Goal: Task Accomplishment & Management: Complete application form

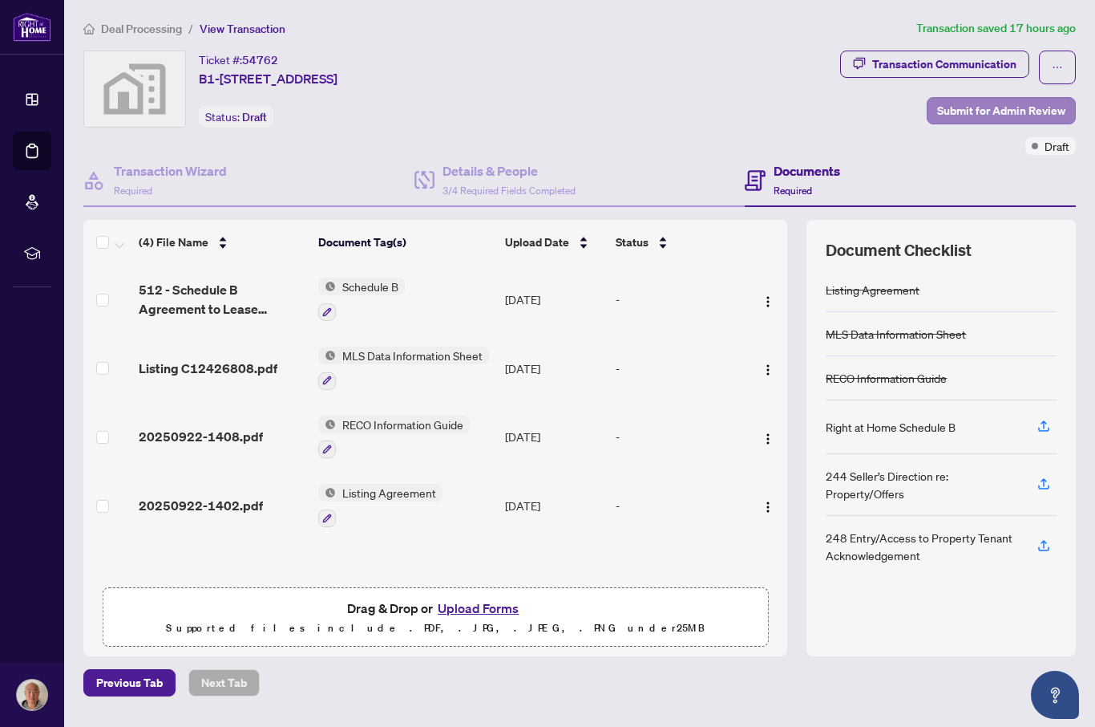
click at [1046, 108] on span "Submit for Admin Review" at bounding box center [1001, 111] width 128 height 26
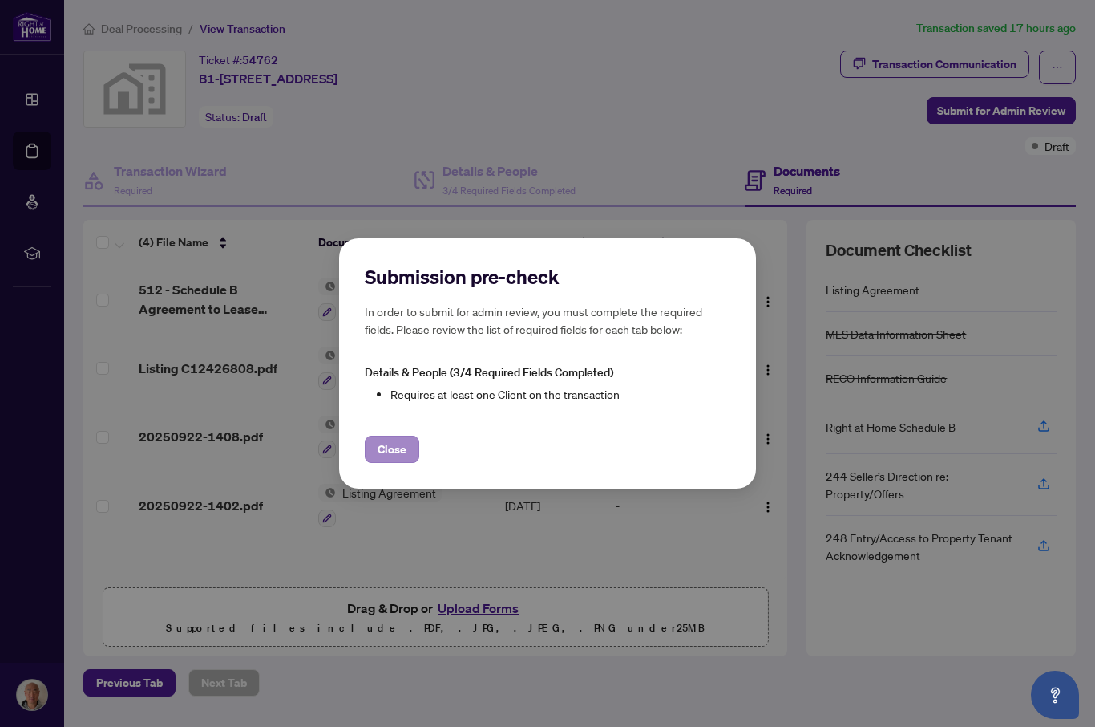
click at [400, 450] on span "Close" at bounding box center [392, 449] width 29 height 26
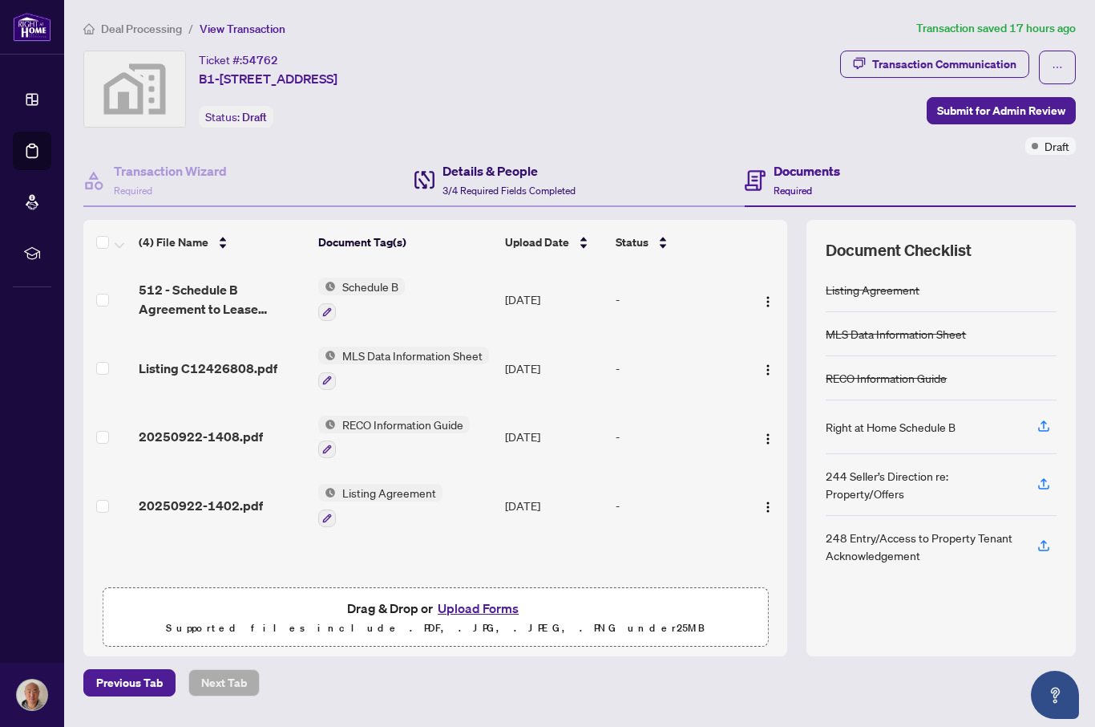
click at [532, 173] on h4 "Details & People" at bounding box center [509, 170] width 133 height 19
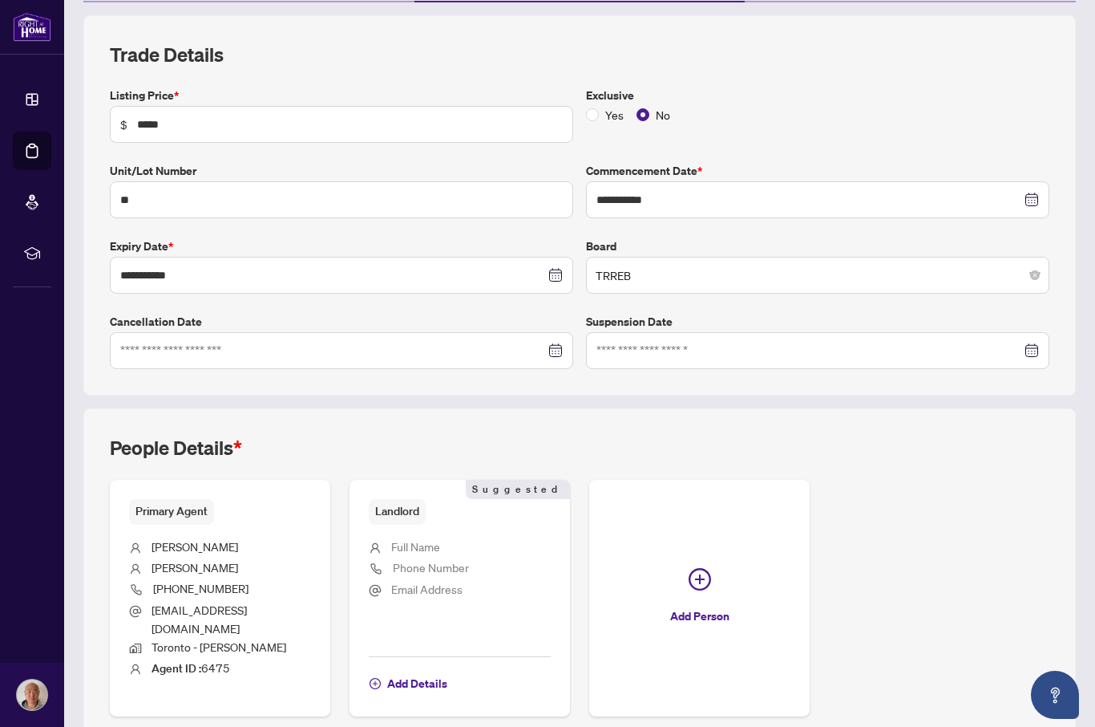
scroll to position [204, 0]
click at [423, 671] on span "Add Details" at bounding box center [417, 684] width 60 height 26
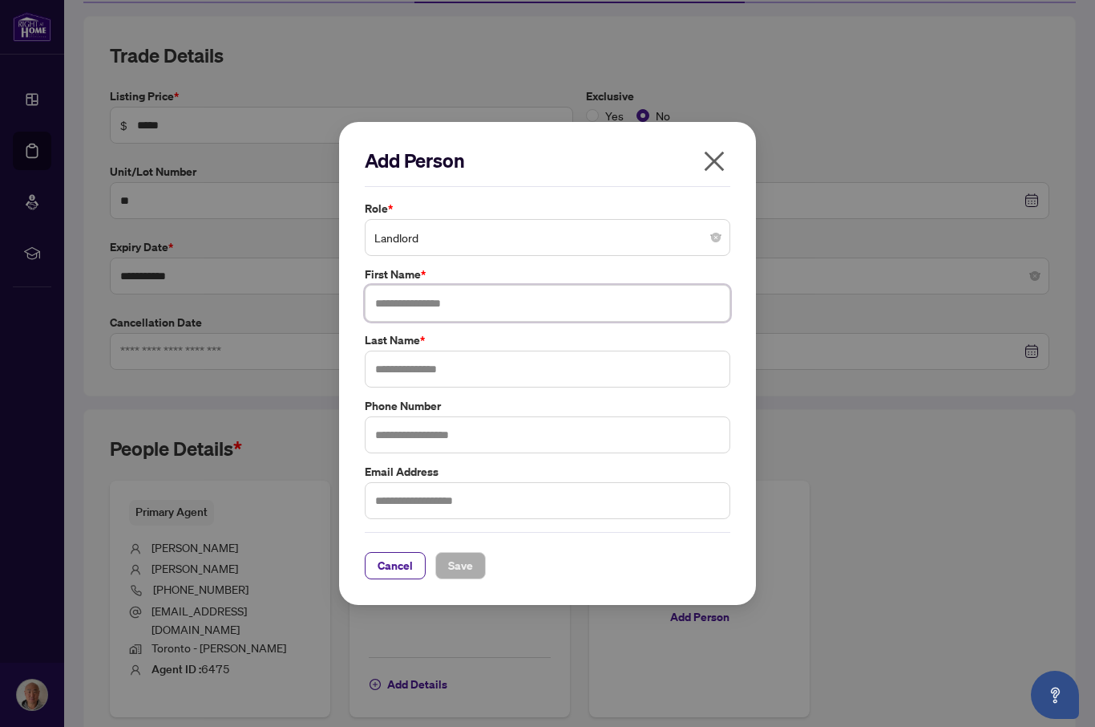
click at [516, 300] on input "text" at bounding box center [548, 303] width 366 height 37
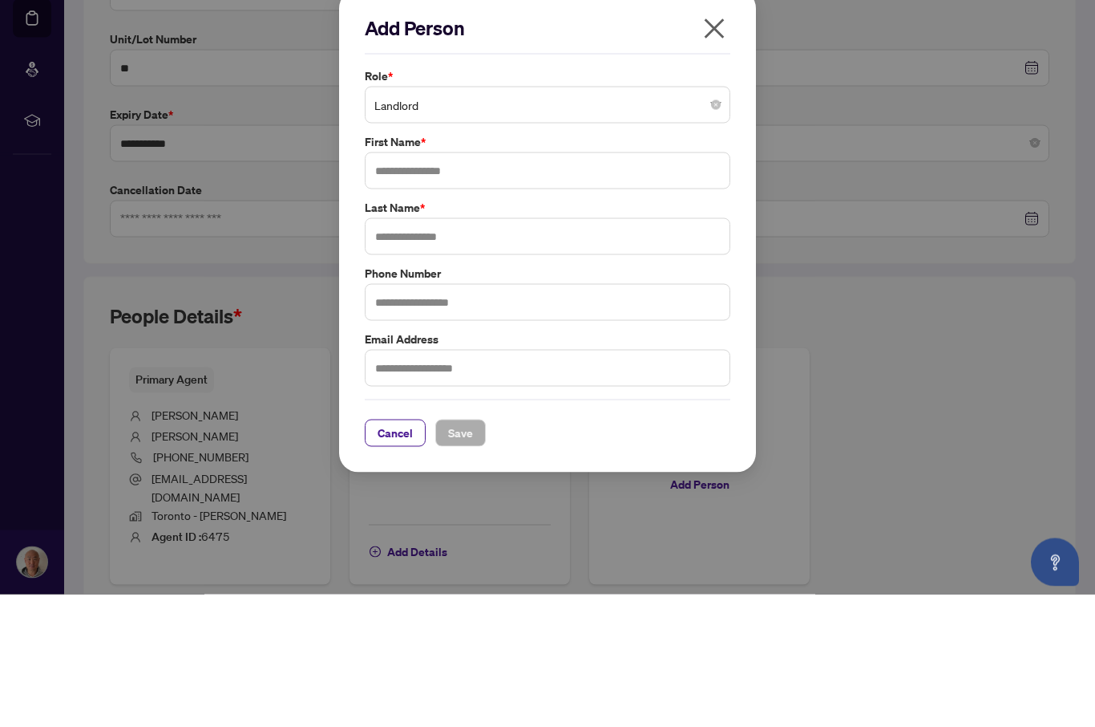
click at [848, 309] on div "Add Person Role * Landlord First Name * Last Name * Phone Number Email Address …" at bounding box center [547, 363] width 1095 height 727
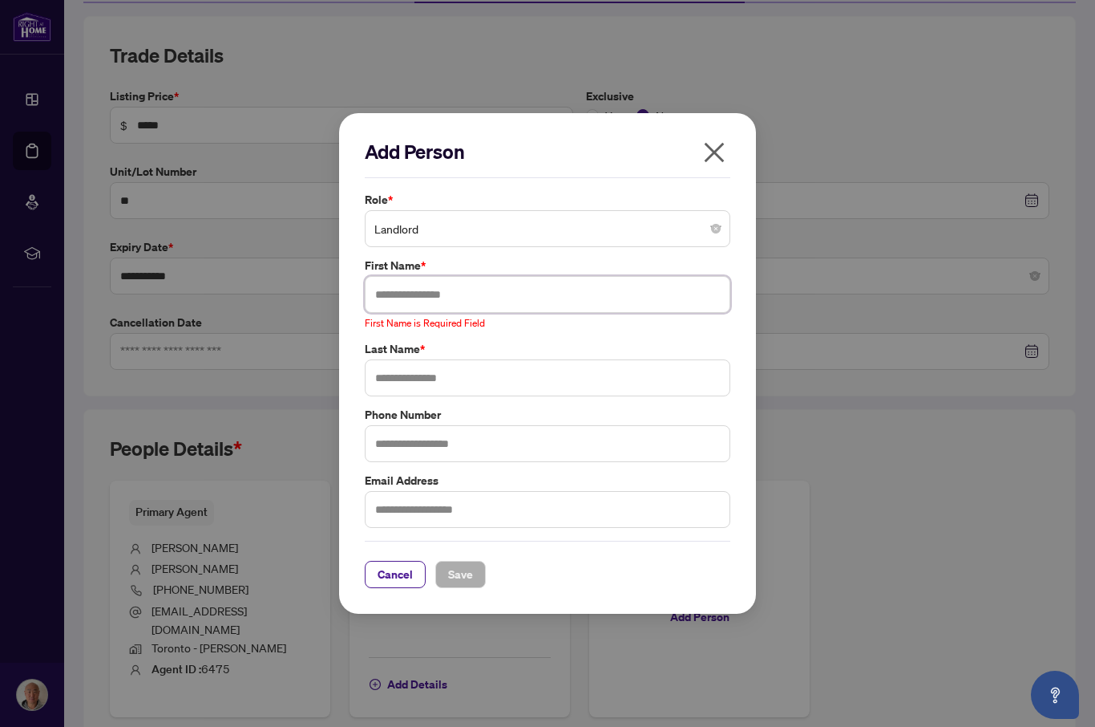
click at [428, 293] on input "text" at bounding box center [548, 294] width 366 height 37
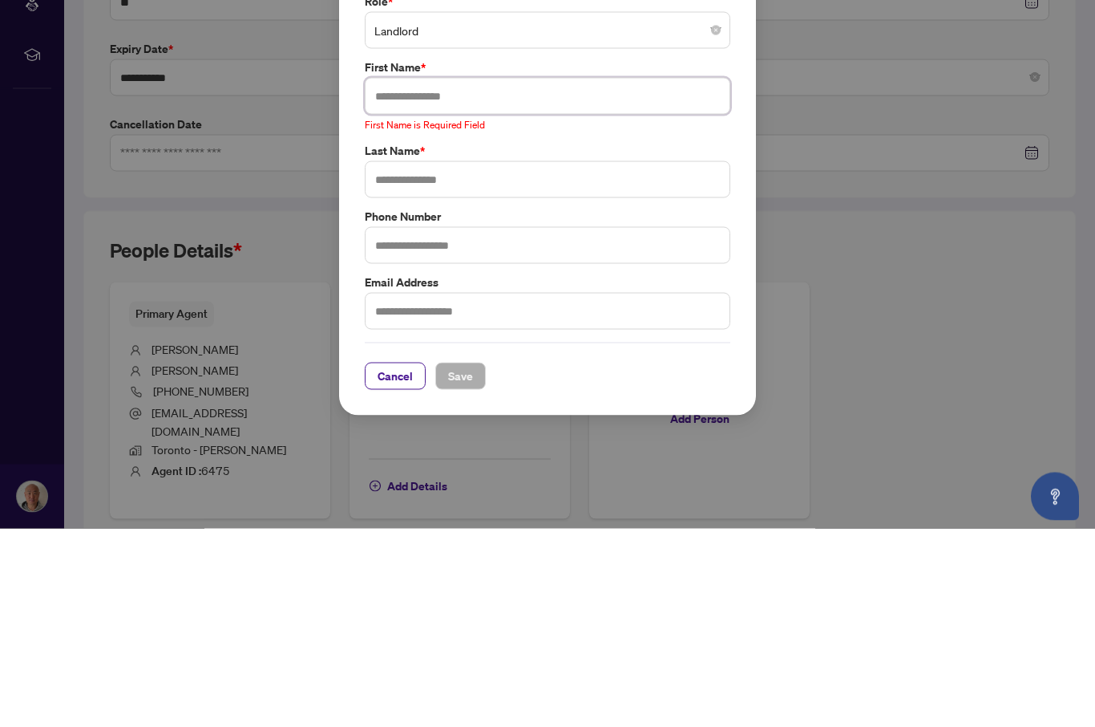
scroll to position [151, 0]
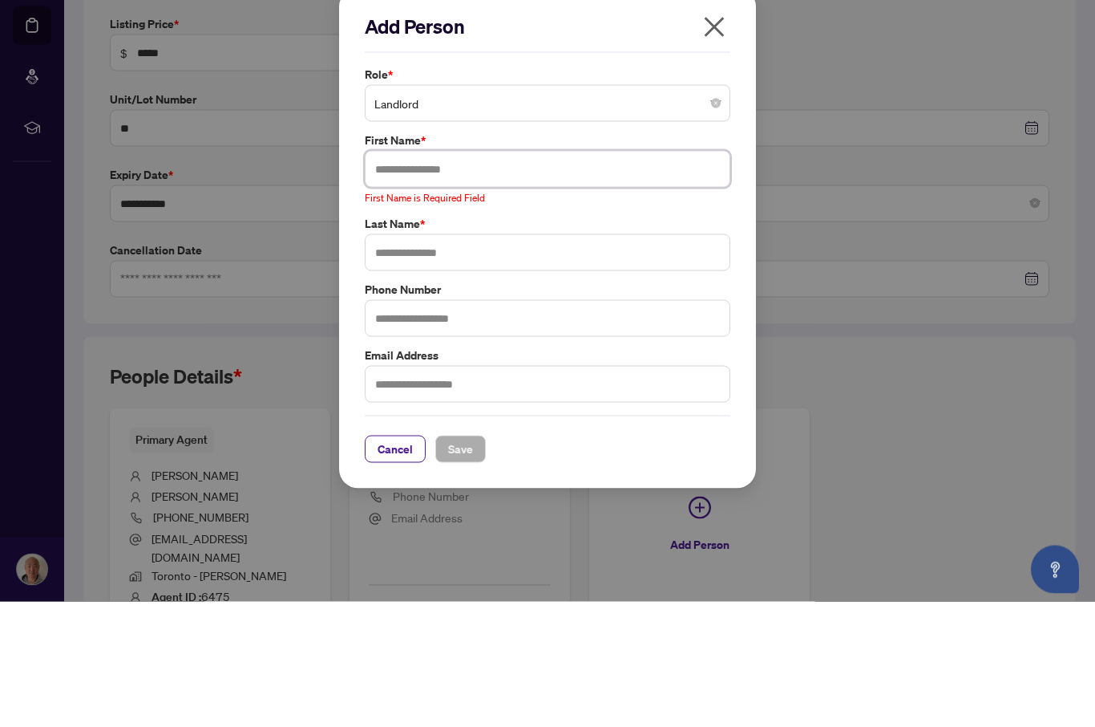
click at [454, 276] on input "text" at bounding box center [548, 294] width 366 height 37
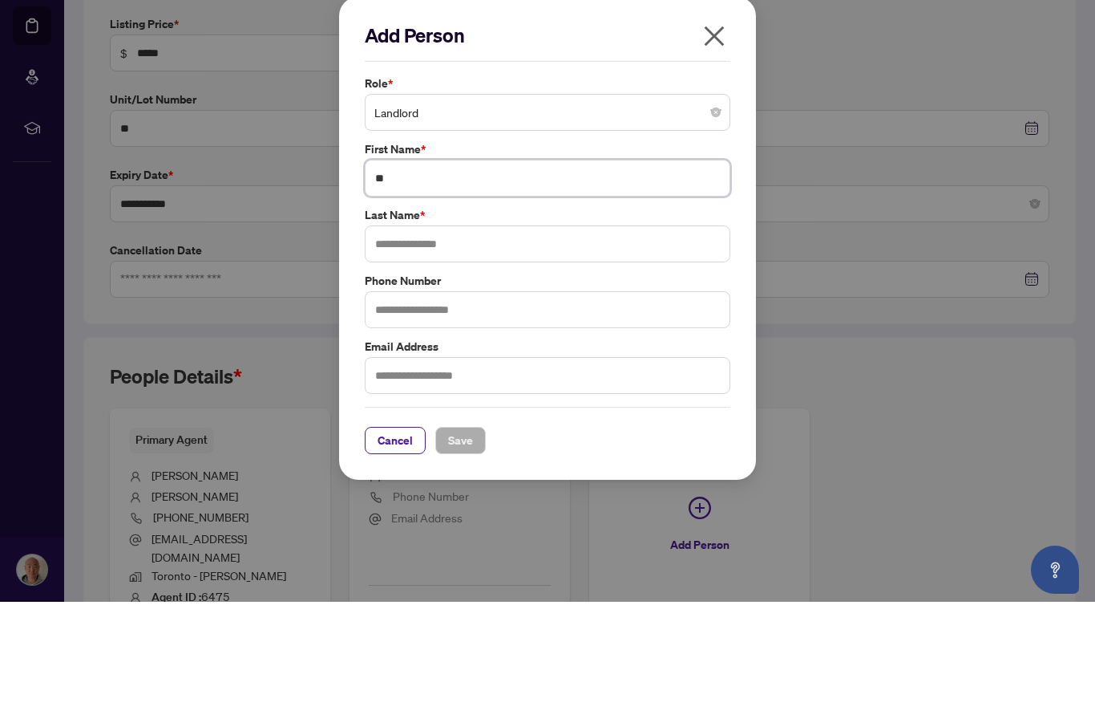
type input "*"
type input "*******"
click at [468, 350] on input "text" at bounding box center [548, 368] width 366 height 37
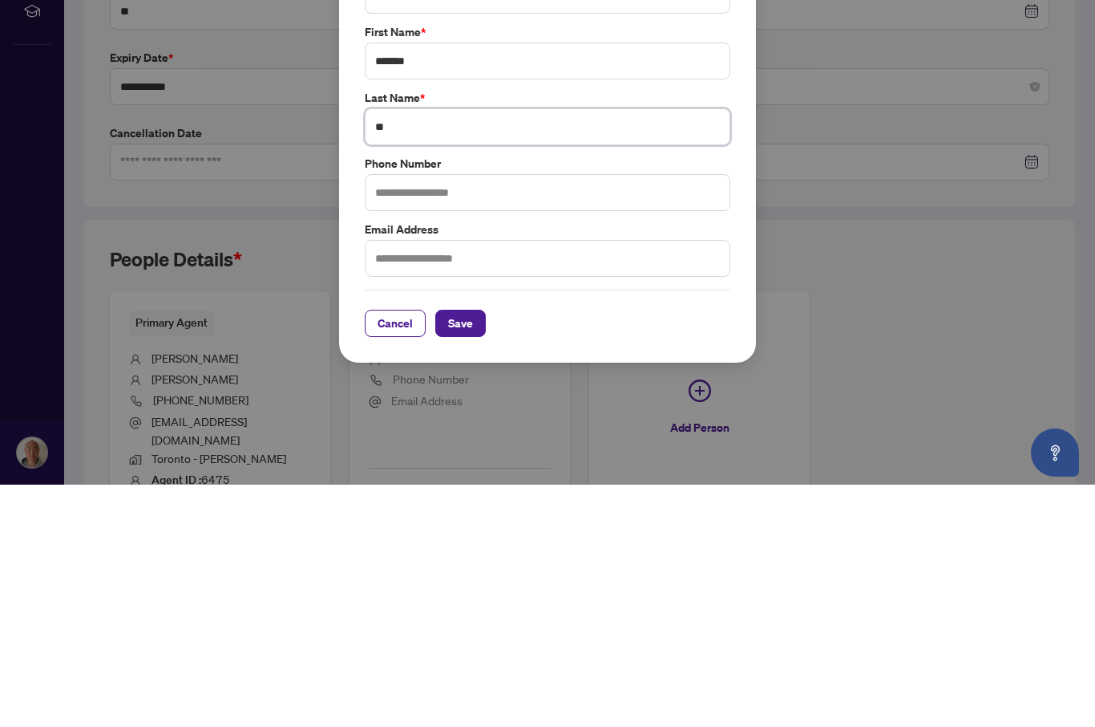
type input "**"
click at [577, 416] on input "text" at bounding box center [548, 434] width 366 height 37
type input "**********"
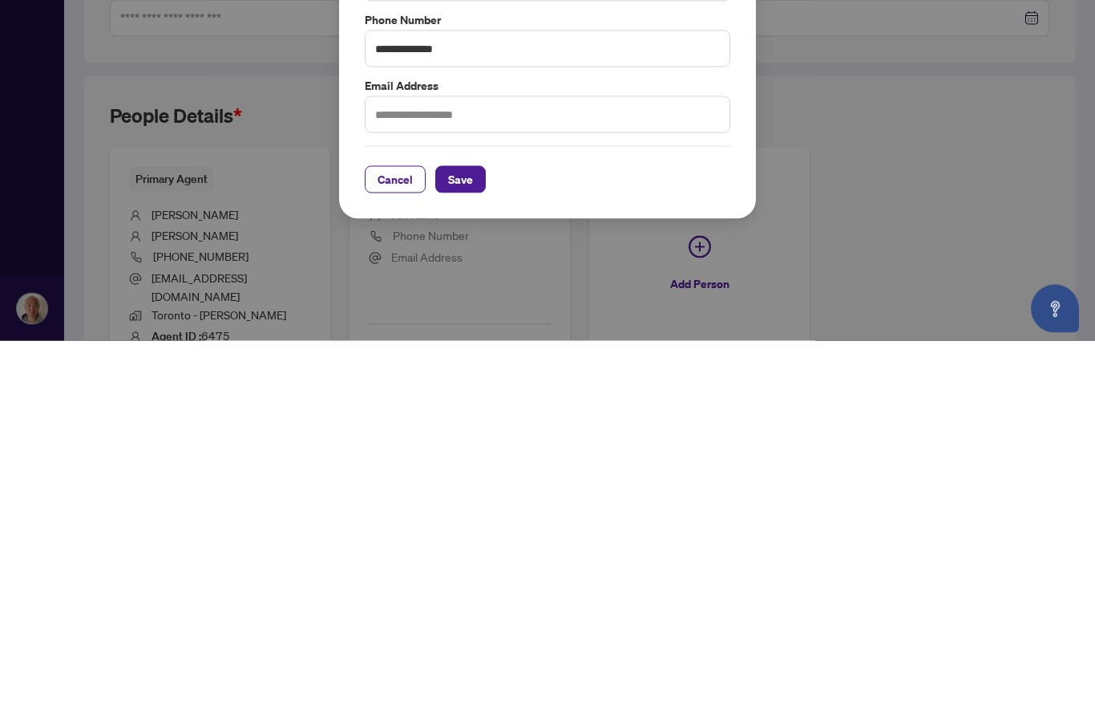
click at [463, 553] on span "Save" at bounding box center [460, 566] width 25 height 26
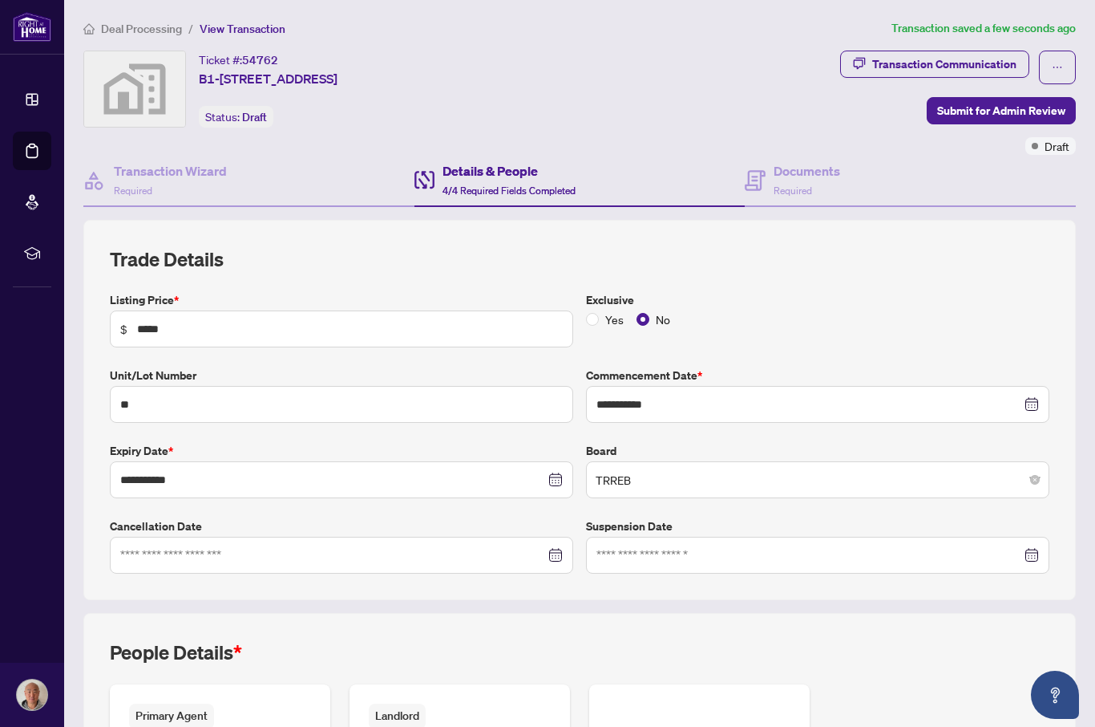
scroll to position [0, 0]
click at [187, 161] on h4 "Transaction Wizard" at bounding box center [170, 170] width 113 height 19
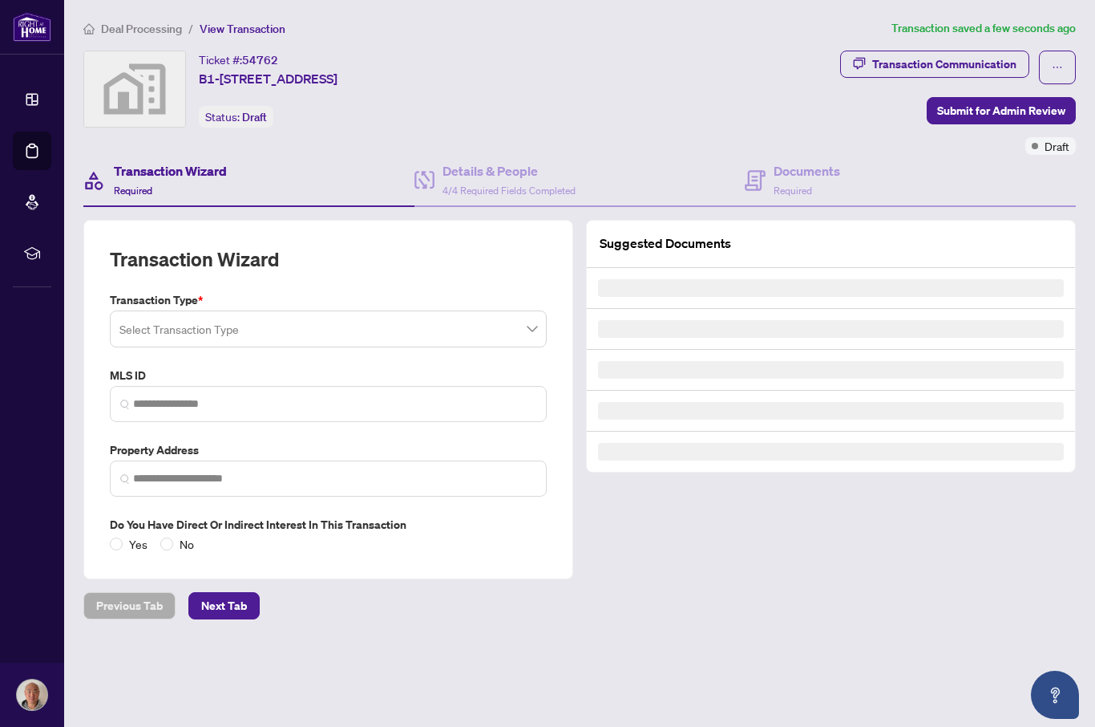
type input "*********"
type input "**********"
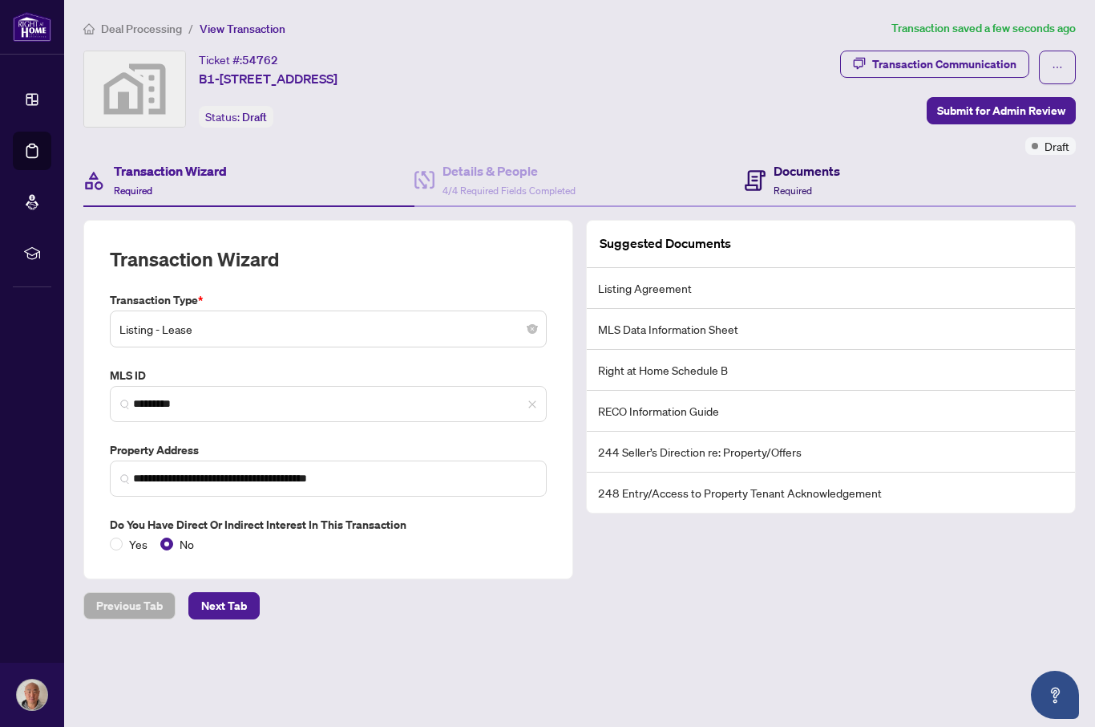
click at [812, 161] on h4 "Documents" at bounding box center [807, 170] width 67 height 19
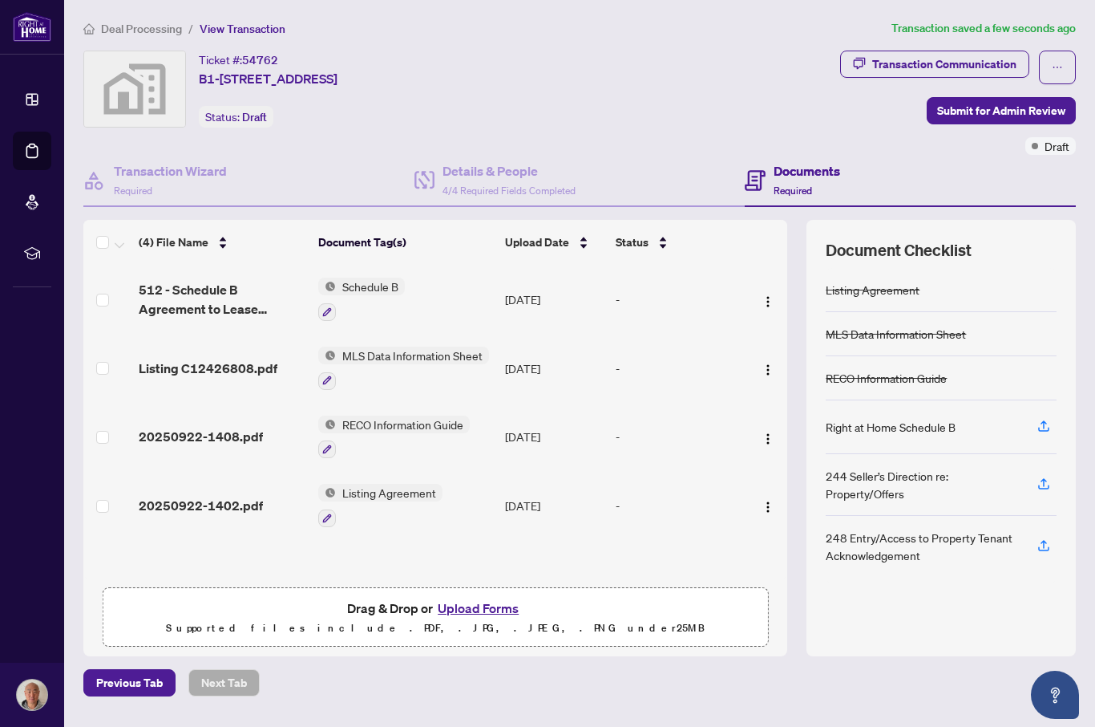
click at [1010, 98] on span "Submit for Admin Review" at bounding box center [1001, 111] width 128 height 26
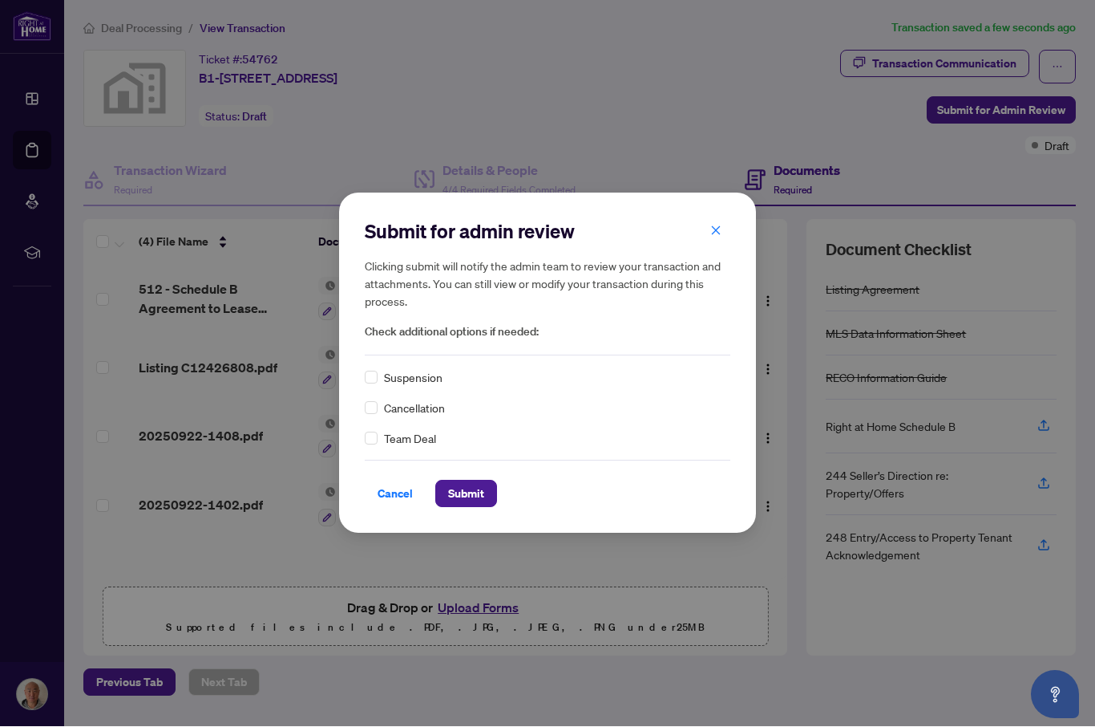
click at [476, 492] on span "Submit" at bounding box center [466, 494] width 36 height 26
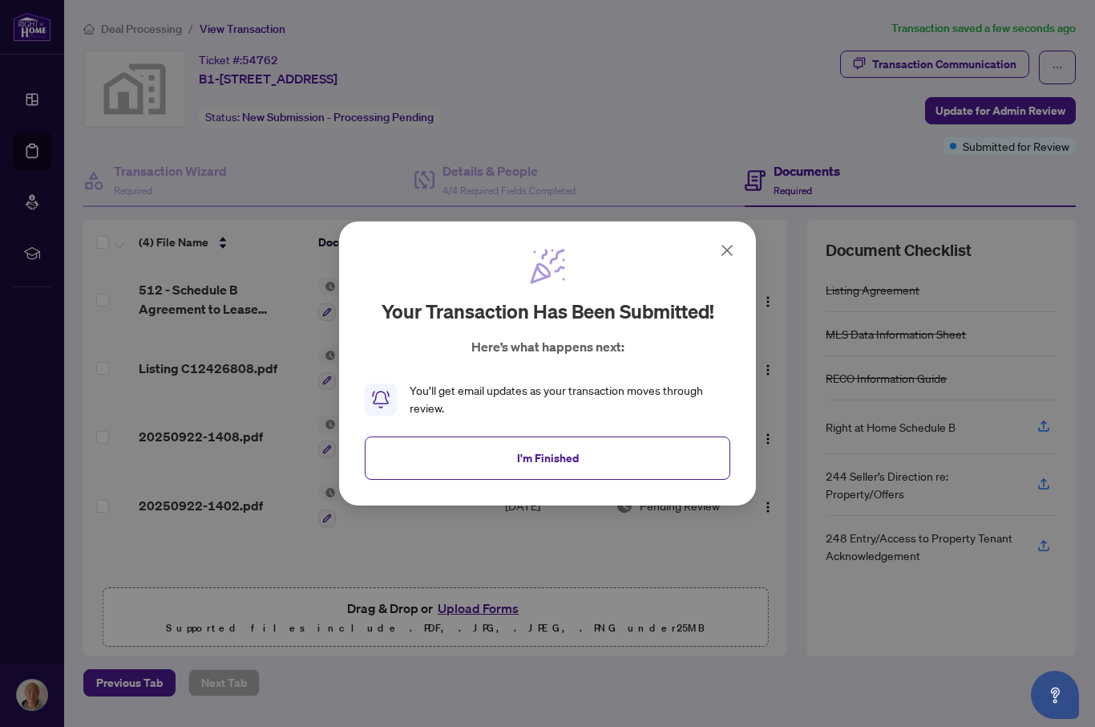
click at [621, 452] on button "I'm Finished" at bounding box center [548, 457] width 366 height 43
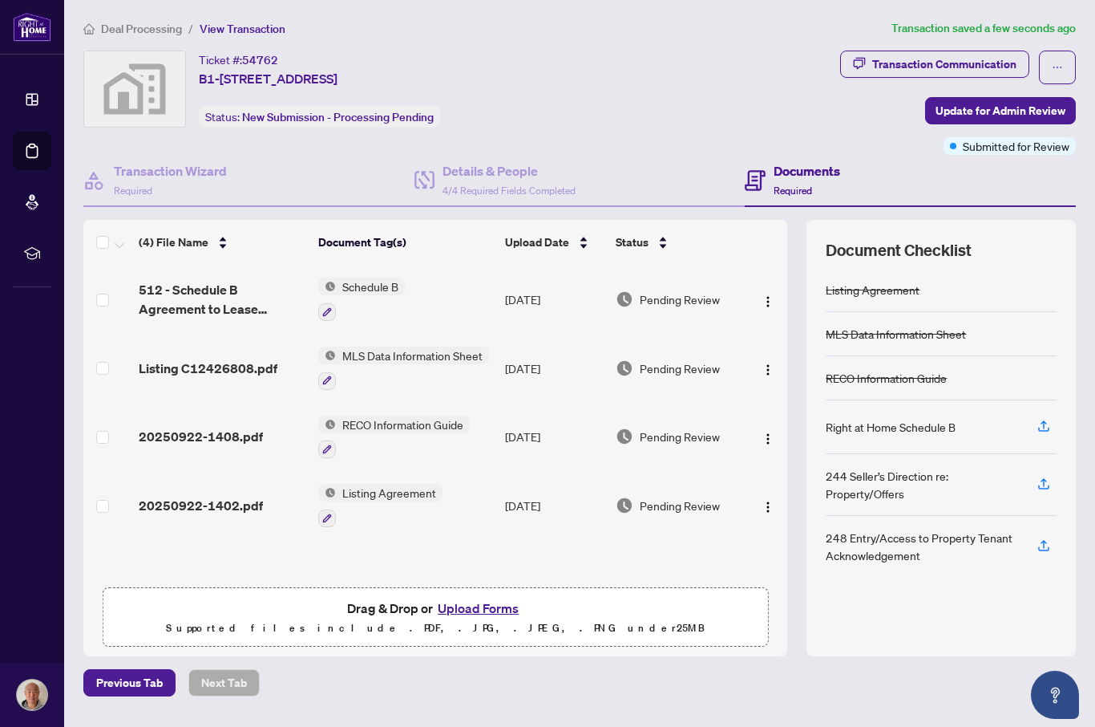
click at [0, 0] on link "Deal Processing" at bounding box center [0, 0] width 0 height 0
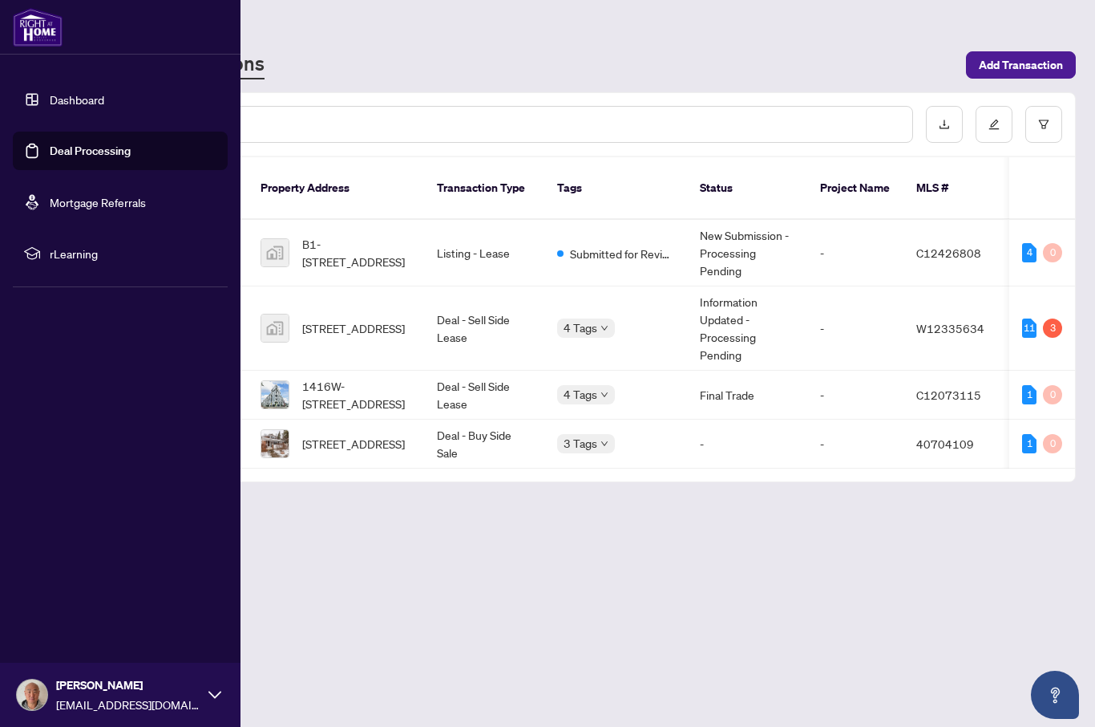
click at [94, 103] on link "Dashboard" at bounding box center [77, 99] width 55 height 14
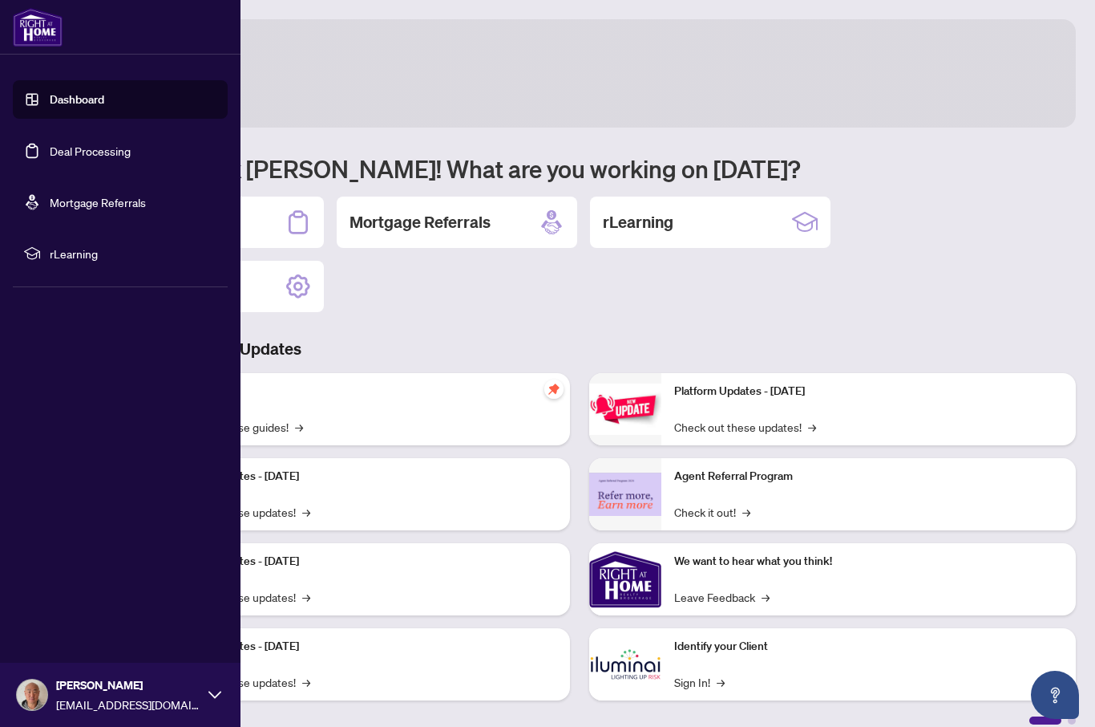
click at [115, 249] on span "rLearning" at bounding box center [133, 254] width 167 height 18
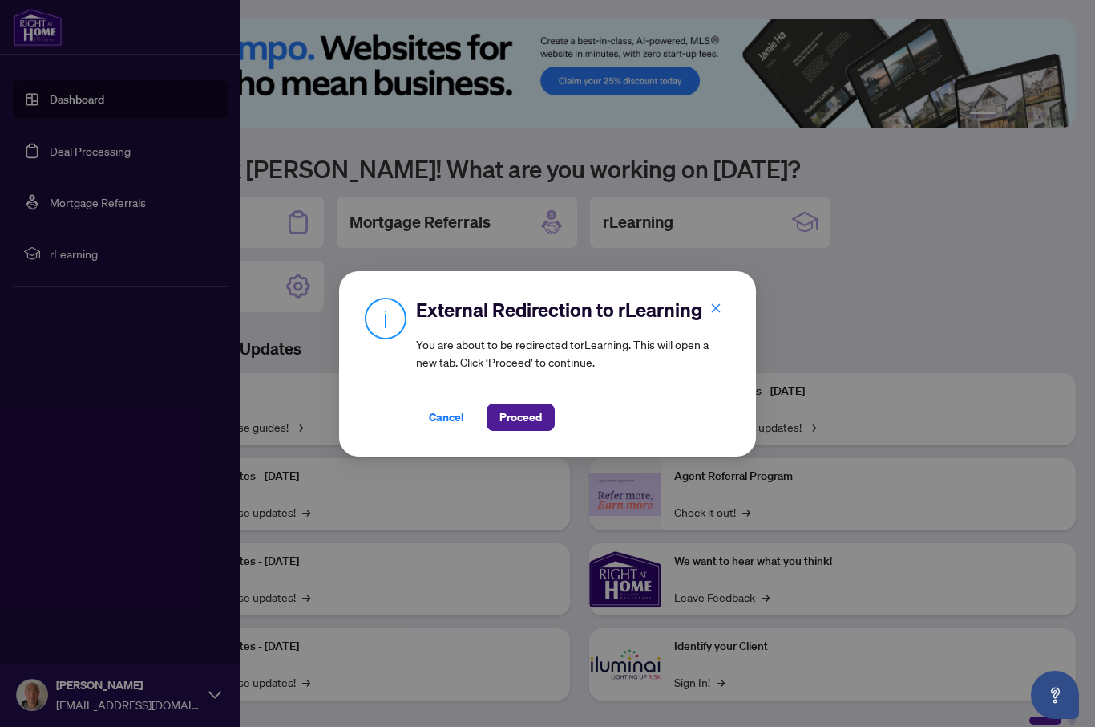
click at [723, 295] on button "button" at bounding box center [716, 308] width 32 height 27
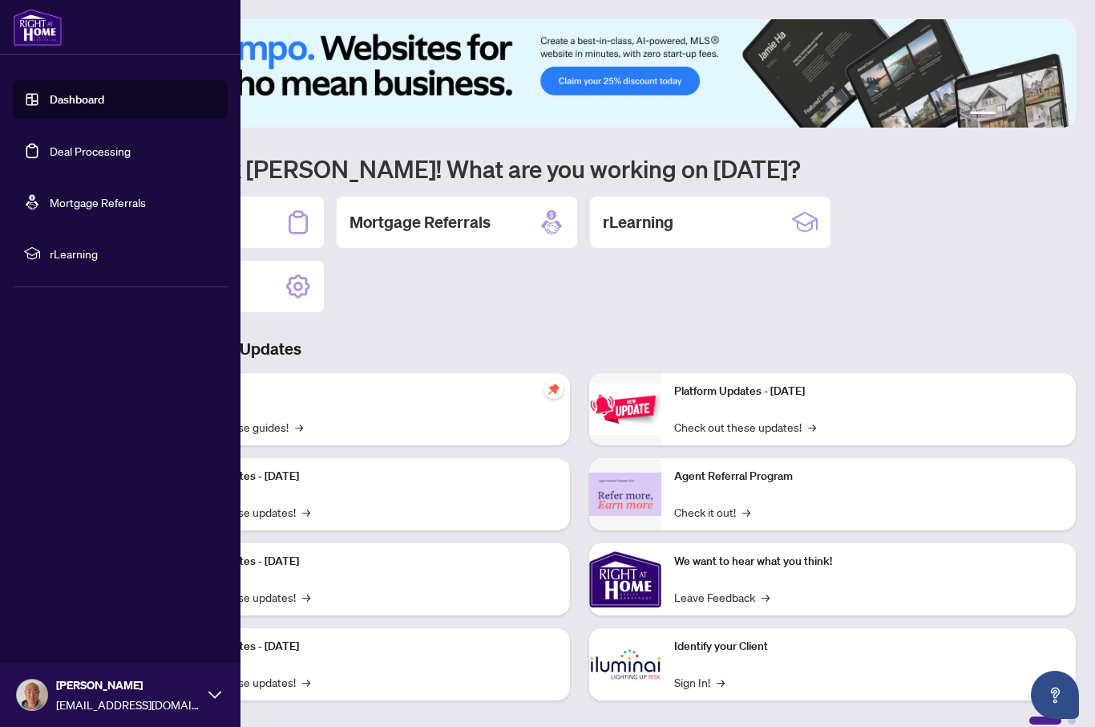
click at [104, 95] on link "Dashboard" at bounding box center [77, 99] width 55 height 14
click at [99, 103] on link "Dashboard" at bounding box center [77, 99] width 55 height 14
click at [118, 151] on link "Deal Processing" at bounding box center [90, 151] width 81 height 14
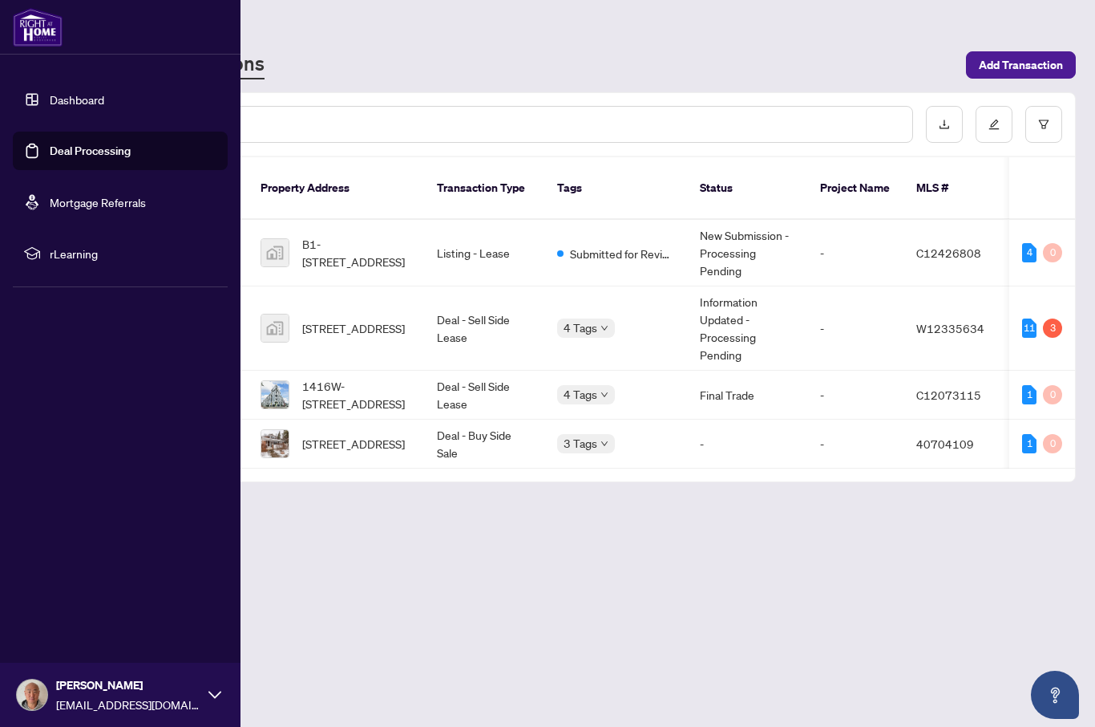
click at [383, 235] on span "B1-[STREET_ADDRESS]" at bounding box center [356, 252] width 109 height 35
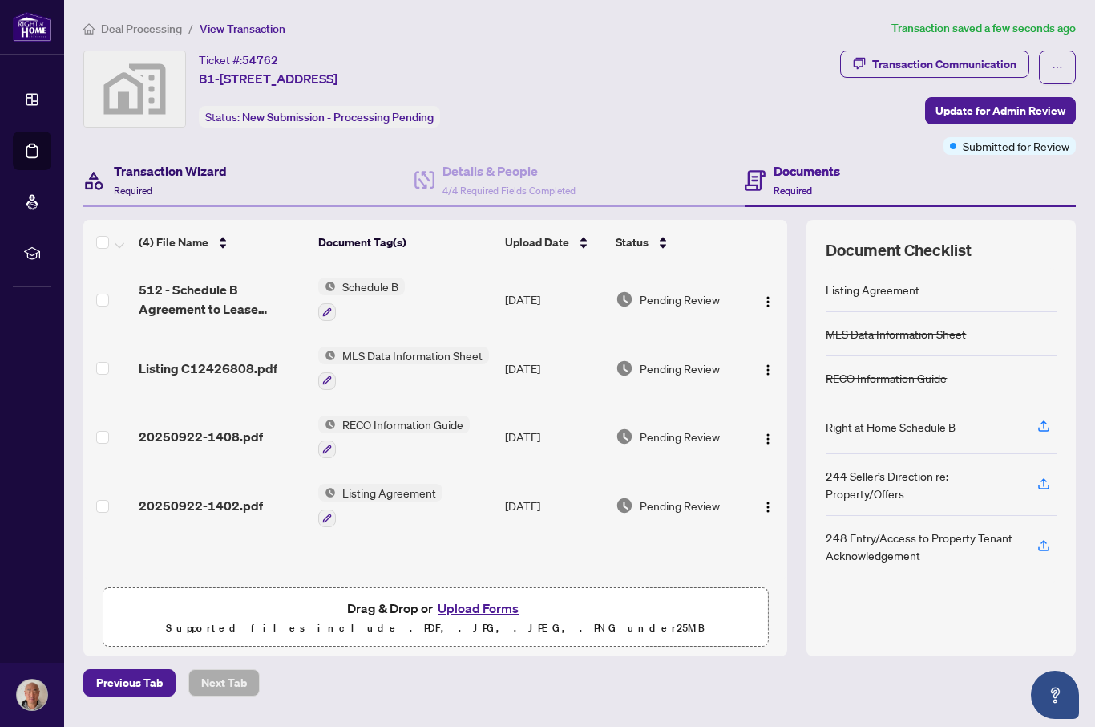
click at [172, 161] on h4 "Transaction Wizard" at bounding box center [170, 170] width 113 height 19
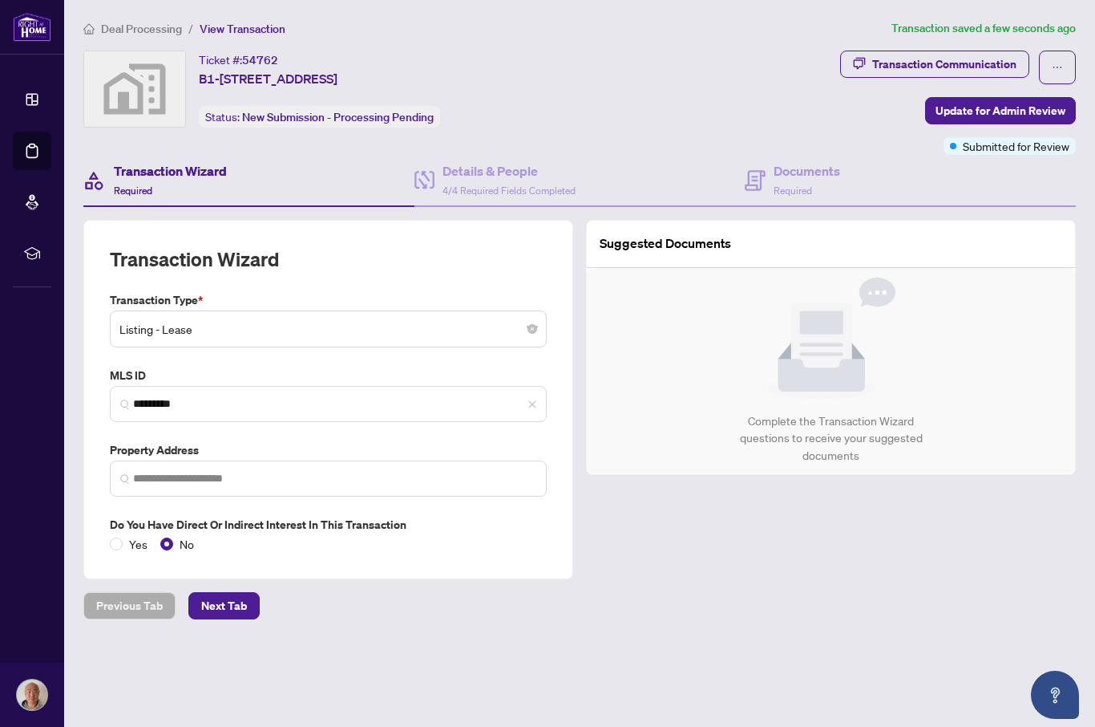
type input "**********"
